Goal: Use online tool/utility: Utilize a website feature to perform a specific function

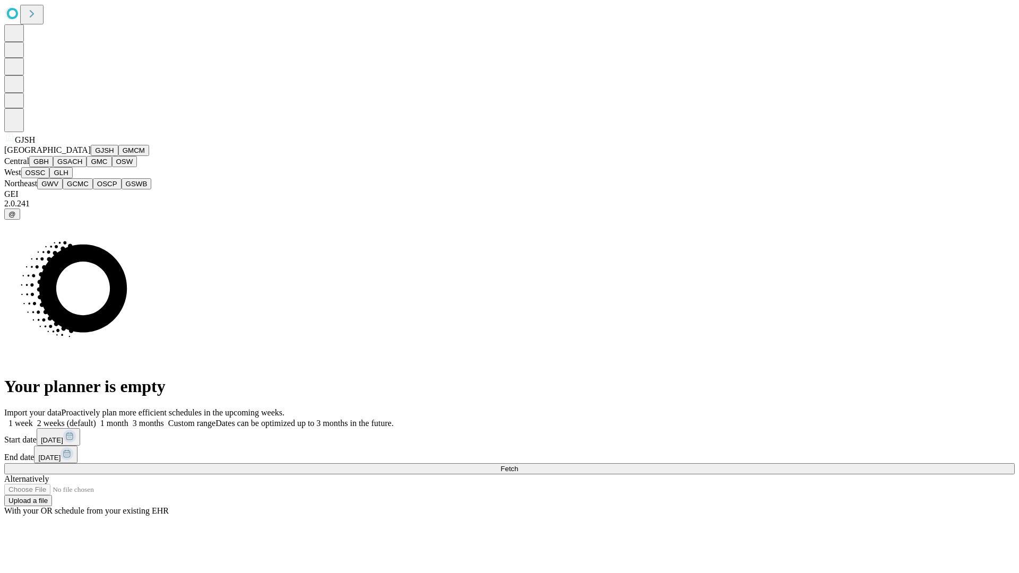
click at [91, 156] on button "GJSH" at bounding box center [105, 150] width 28 height 11
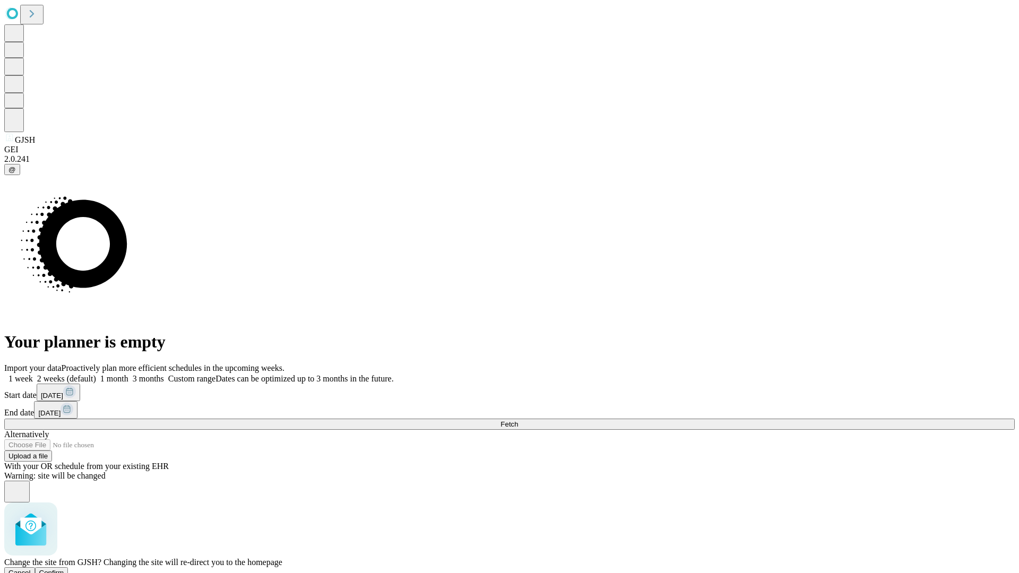
click at [64, 569] on span "Confirm" at bounding box center [51, 573] width 25 height 8
click at [128, 374] on label "1 month" at bounding box center [112, 378] width 32 height 9
click at [518, 420] on span "Fetch" at bounding box center [510, 424] width 18 height 8
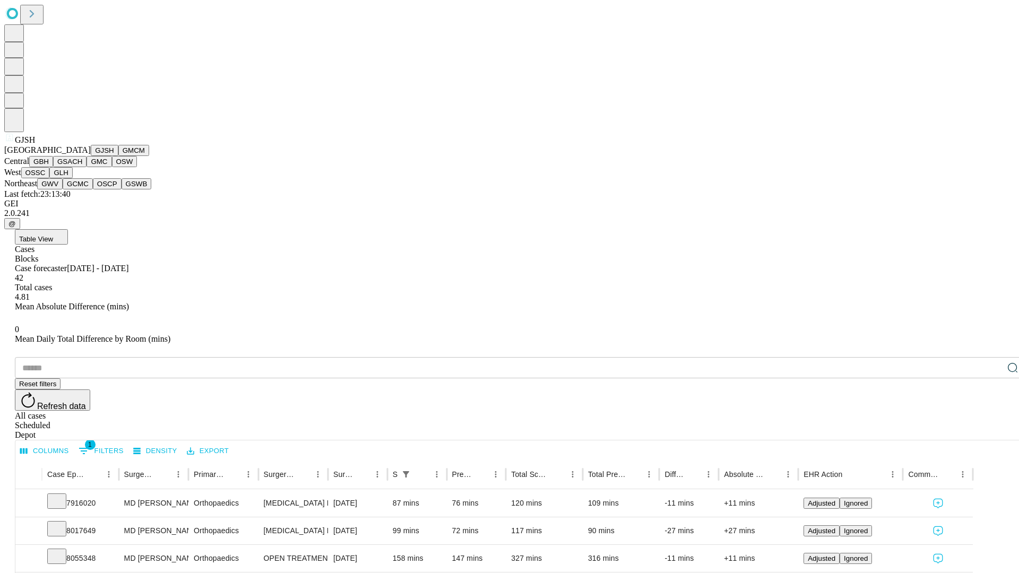
click at [118, 156] on button "GMCM" at bounding box center [133, 150] width 31 height 11
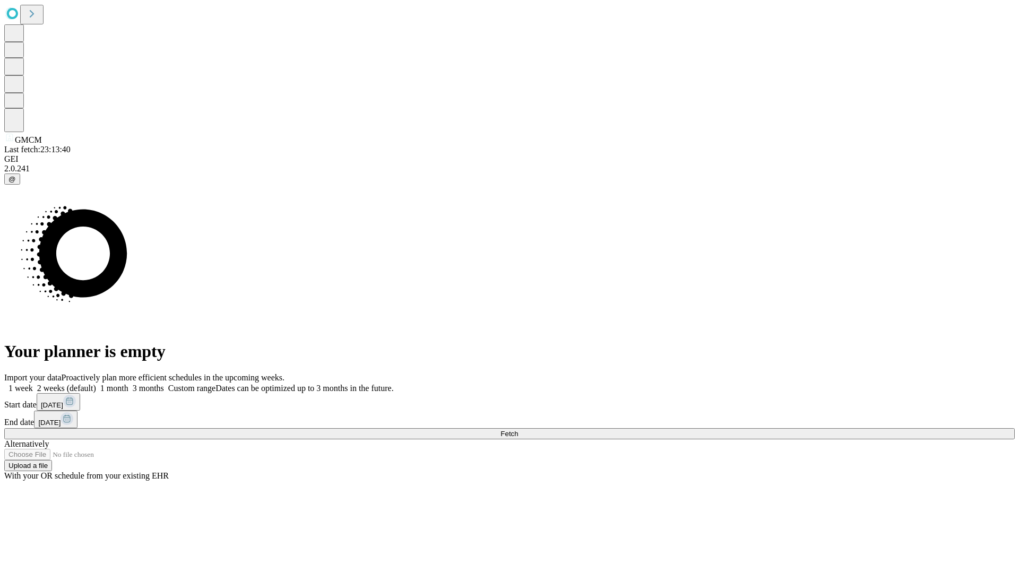
click at [128, 384] on label "1 month" at bounding box center [112, 388] width 32 height 9
click at [518, 430] on span "Fetch" at bounding box center [510, 434] width 18 height 8
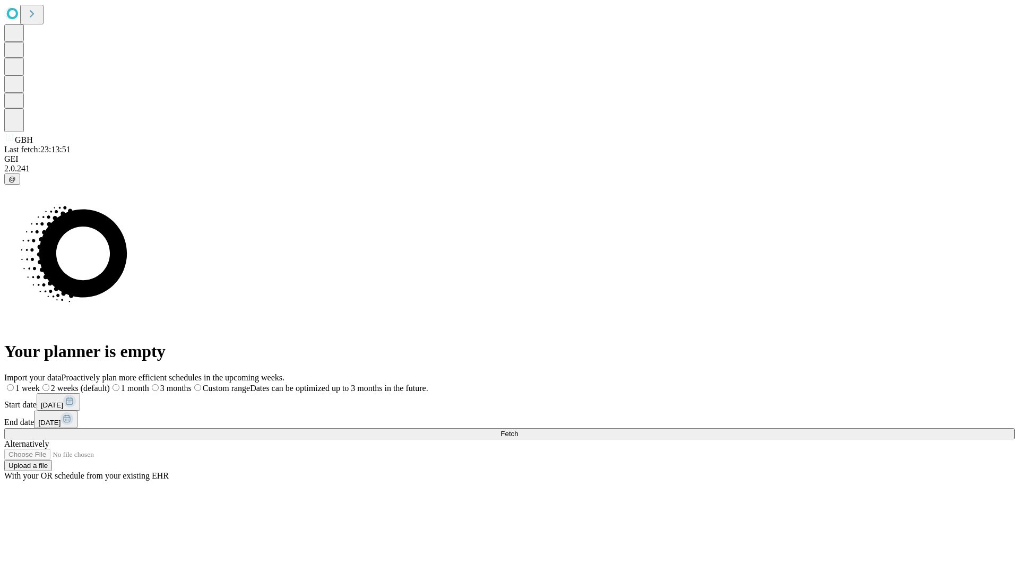
click at [149, 384] on label "1 month" at bounding box center [129, 388] width 39 height 9
click at [518, 430] on span "Fetch" at bounding box center [510, 434] width 18 height 8
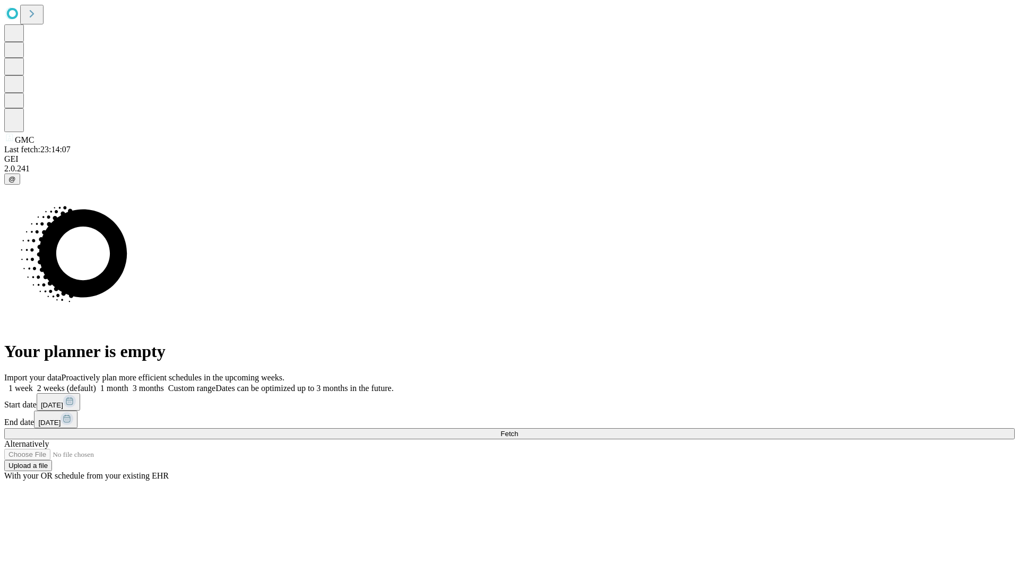
click at [128, 384] on label "1 month" at bounding box center [112, 388] width 32 height 9
click at [518, 430] on span "Fetch" at bounding box center [510, 434] width 18 height 8
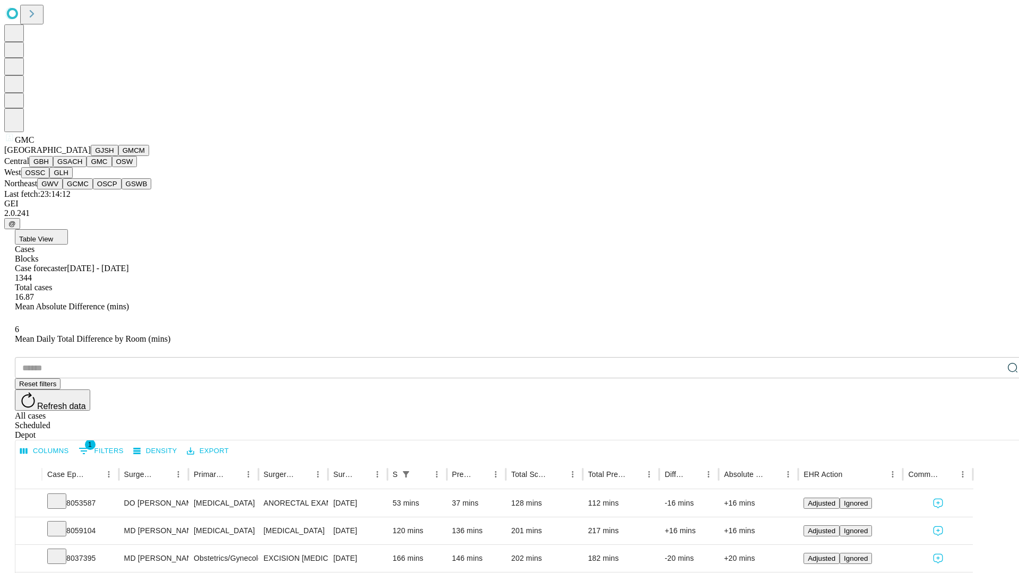
click at [112, 167] on button "OSW" at bounding box center [124, 161] width 25 height 11
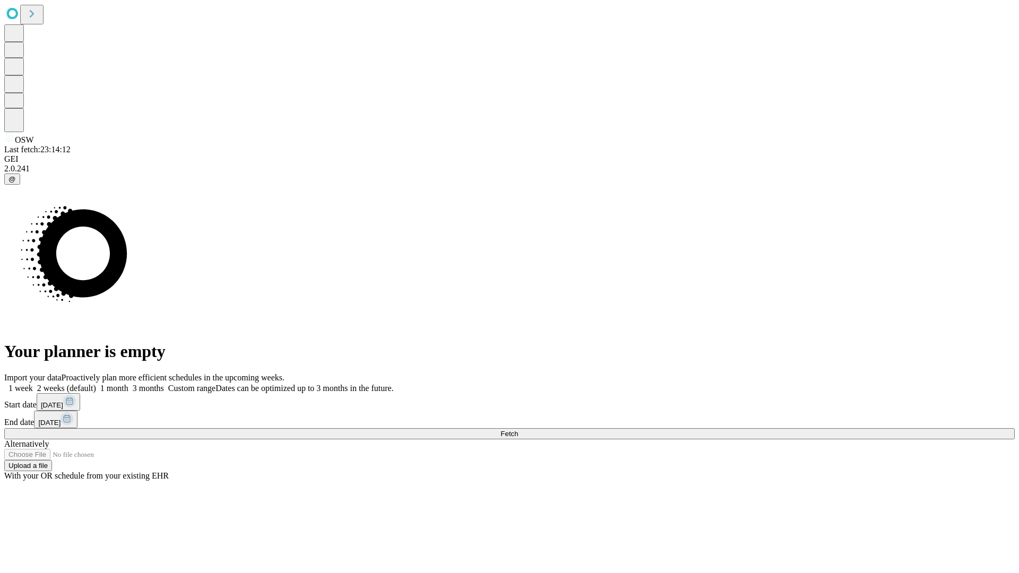
click at [128, 384] on label "1 month" at bounding box center [112, 388] width 32 height 9
click at [518, 430] on span "Fetch" at bounding box center [510, 434] width 18 height 8
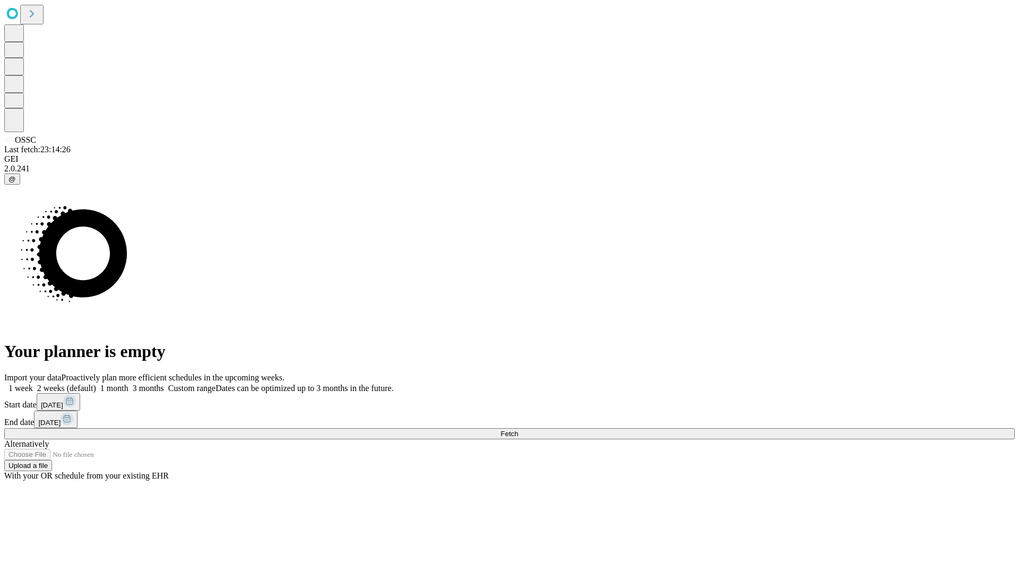
click at [128, 384] on label "1 month" at bounding box center [112, 388] width 32 height 9
click at [518, 430] on span "Fetch" at bounding box center [510, 434] width 18 height 8
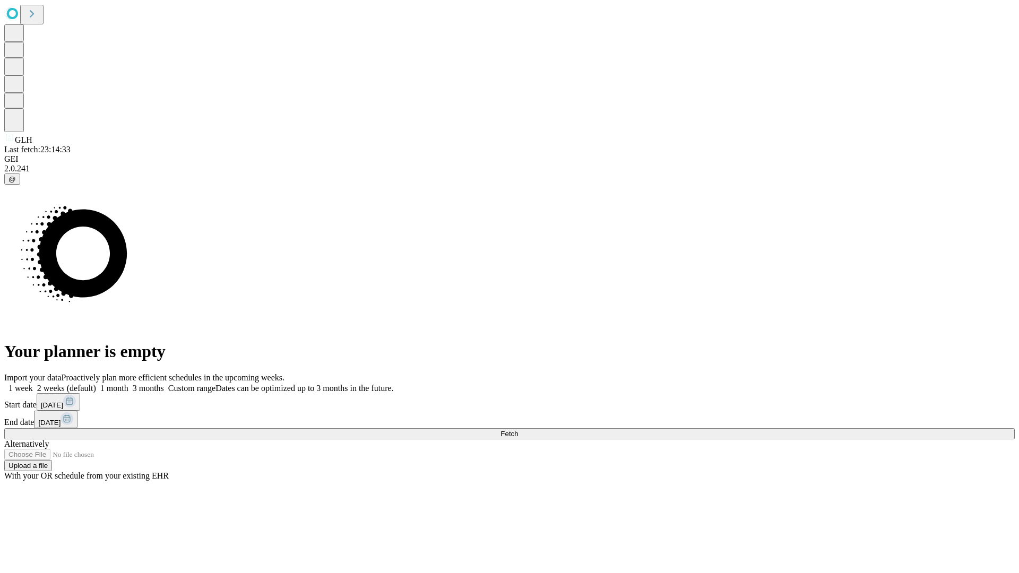
click at [128, 384] on label "1 month" at bounding box center [112, 388] width 32 height 9
click at [518, 430] on span "Fetch" at bounding box center [510, 434] width 18 height 8
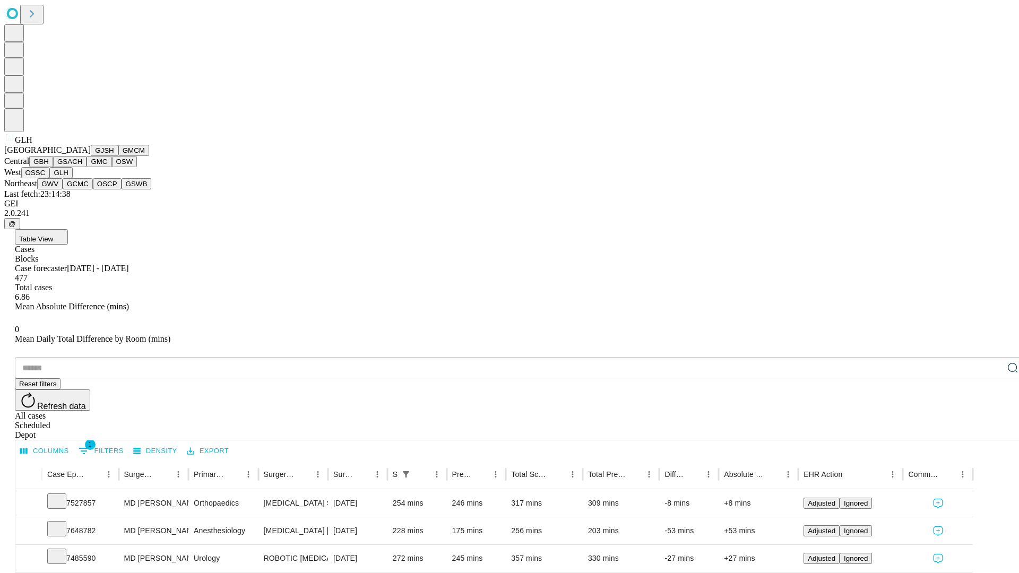
click at [63, 190] on button "GWV" at bounding box center [49, 183] width 25 height 11
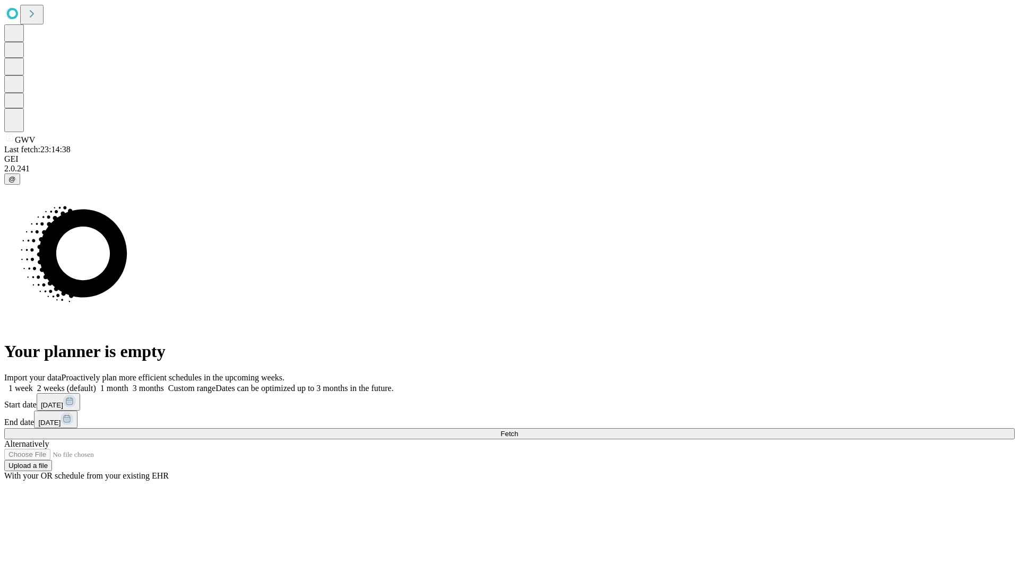
click at [128, 384] on label "1 month" at bounding box center [112, 388] width 32 height 9
click at [518, 430] on span "Fetch" at bounding box center [510, 434] width 18 height 8
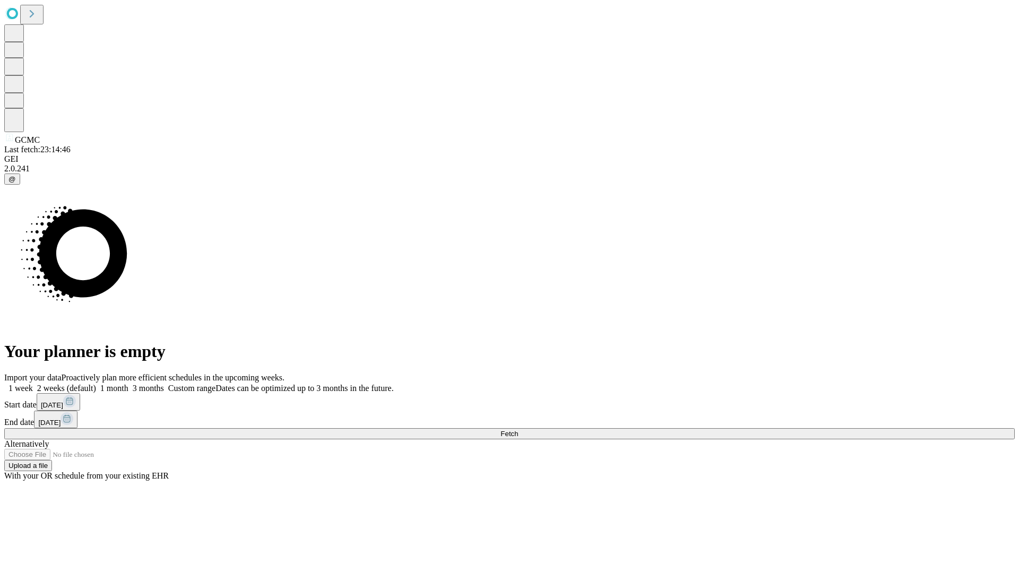
click at [128, 384] on label "1 month" at bounding box center [112, 388] width 32 height 9
click at [518, 430] on span "Fetch" at bounding box center [510, 434] width 18 height 8
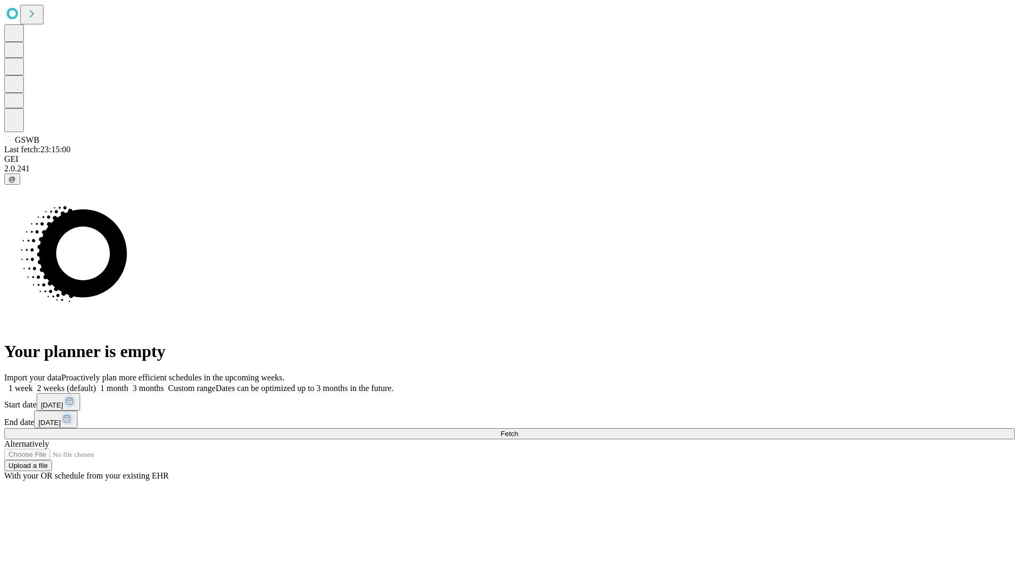
click at [518, 430] on span "Fetch" at bounding box center [510, 434] width 18 height 8
